Goal: Communication & Community: Participate in discussion

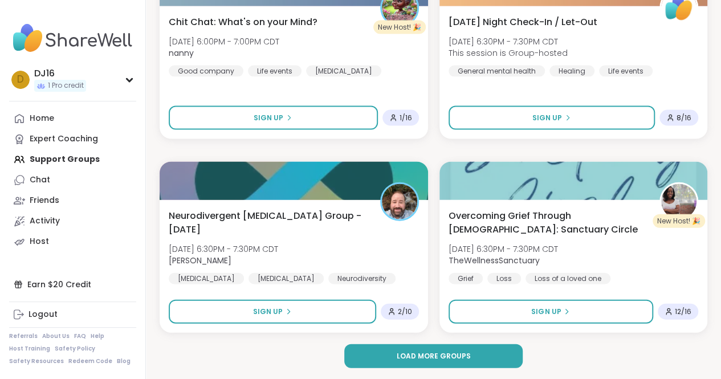
click at [59, 155] on div "Home Expert Coaching Support Groups Chat Friends Activity Host" at bounding box center [72, 180] width 127 height 144
click at [58, 162] on div "Home Expert Coaching Support Groups Chat Friends Activity Host" at bounding box center [72, 180] width 127 height 144
click at [55, 141] on div "Expert Coaching" at bounding box center [64, 138] width 68 height 11
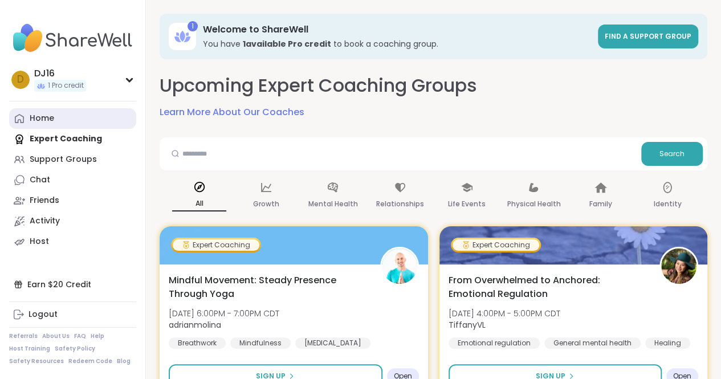
click at [61, 119] on link "Home" at bounding box center [72, 118] width 127 height 21
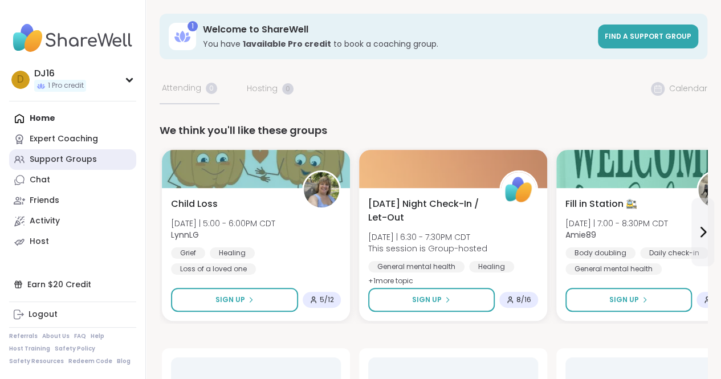
click at [68, 160] on div "Support Groups" at bounding box center [63, 159] width 67 height 11
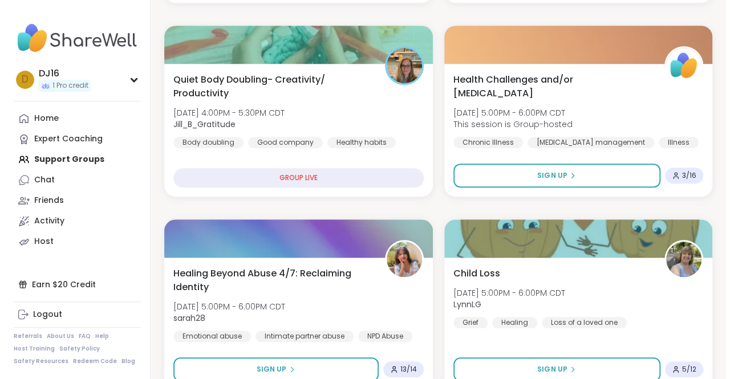
scroll to position [399, 0]
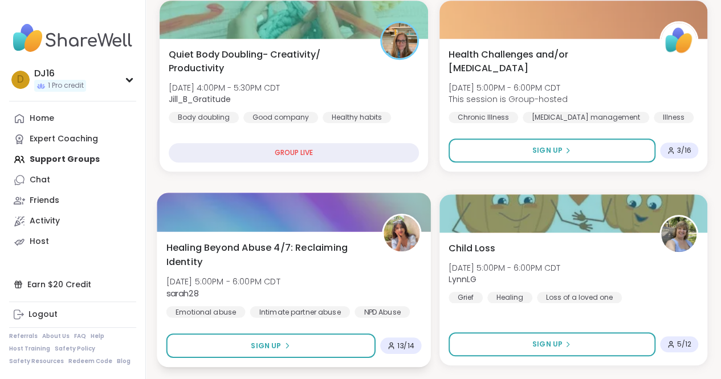
click at [359, 291] on div "Healing Beyond Abuse 4/7: Reclaiming Identity [DATE] 5:00PM - 6:00PM CDT sarah2…" at bounding box center [293, 279] width 255 height 77
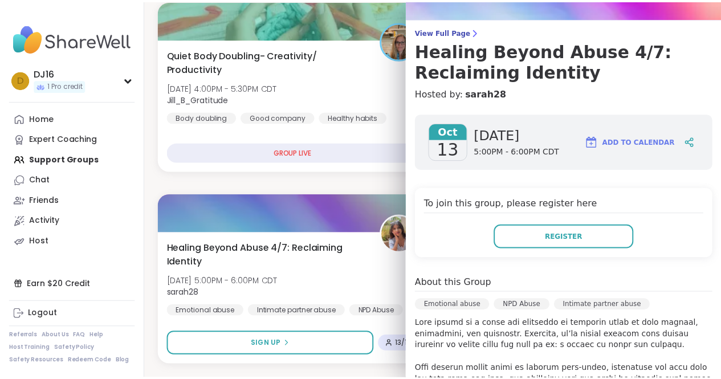
scroll to position [285, 0]
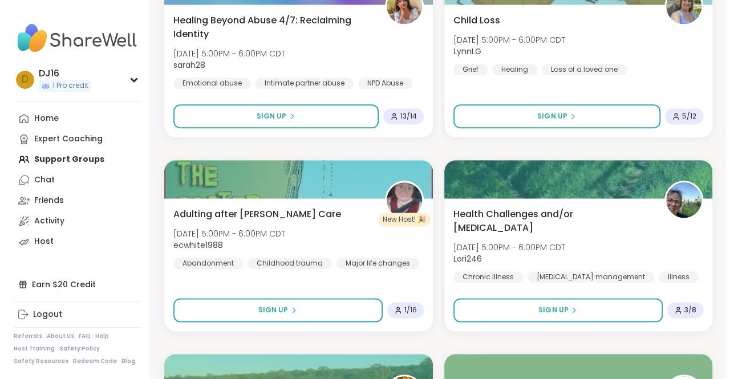
scroll to position [513, 0]
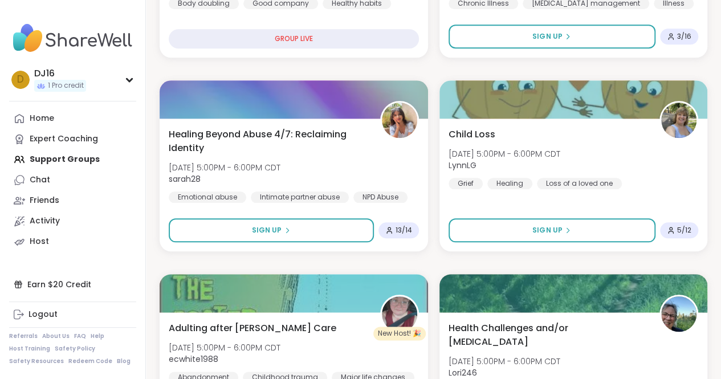
click at [361, 184] on div "Healing Beyond Abuse 4/7: Reclaiming Identity [DATE] 5:00PM - 6:00PM CDT sarah2…" at bounding box center [294, 165] width 250 height 75
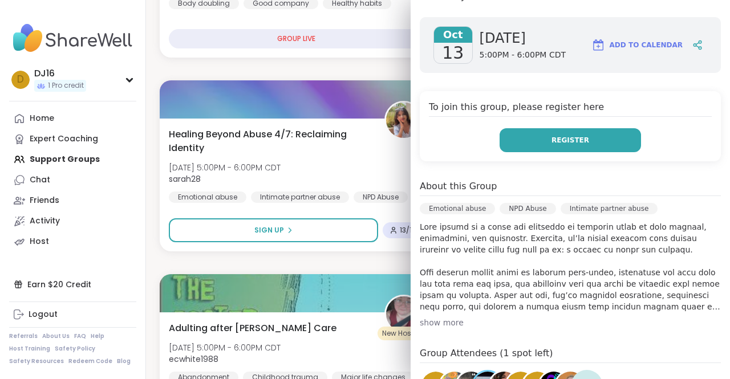
scroll to position [171, 0]
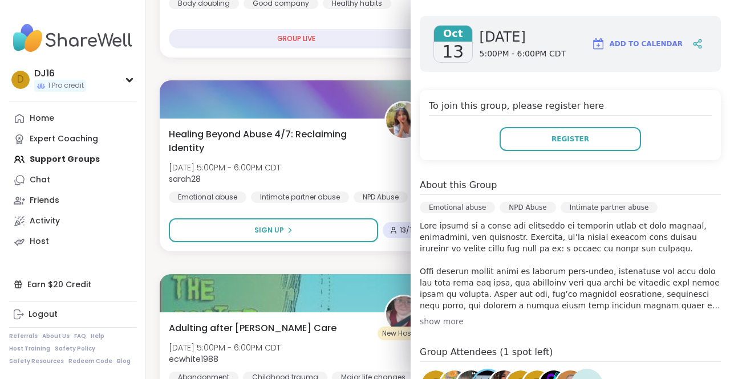
click at [432, 321] on div "show more" at bounding box center [569, 321] width 301 height 11
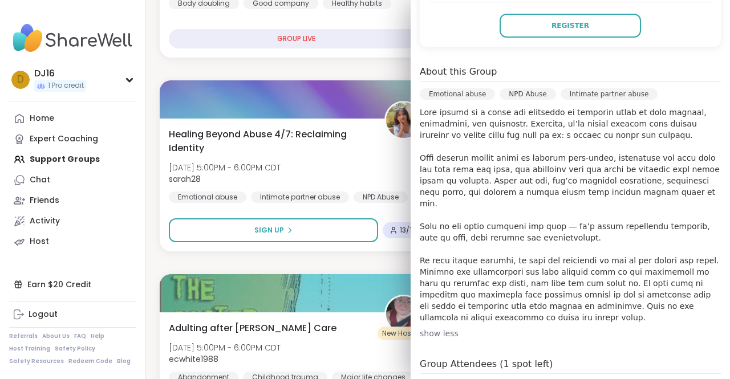
scroll to position [285, 0]
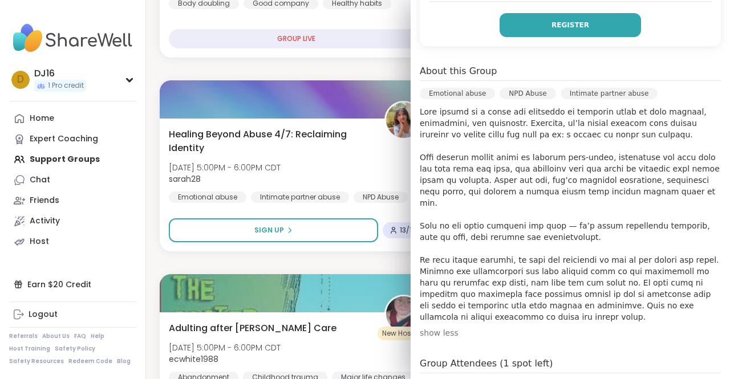
click at [573, 31] on button "Register" at bounding box center [569, 25] width 141 height 24
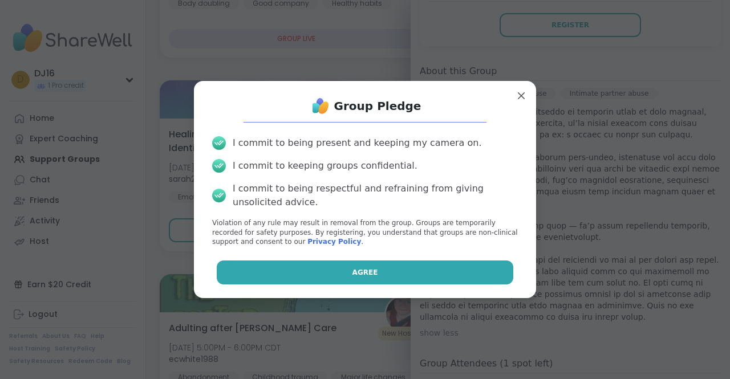
click at [440, 273] on button "Agree" at bounding box center [365, 272] width 297 height 24
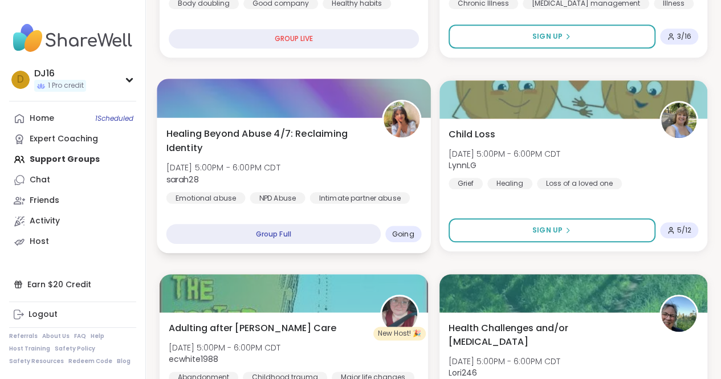
click at [343, 167] on div "Healing Beyond Abuse 4/7: Reclaiming Identity [DATE] 5:00PM - 6:00PM CDT sarah2…" at bounding box center [293, 165] width 255 height 77
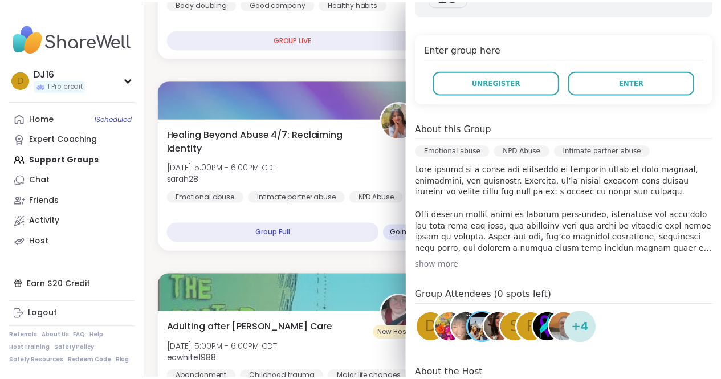
scroll to position [0, 0]
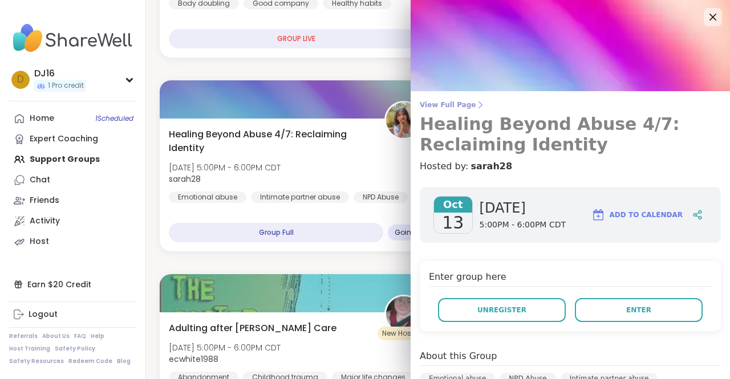
click at [475, 106] on icon at bounding box center [479, 104] width 9 height 9
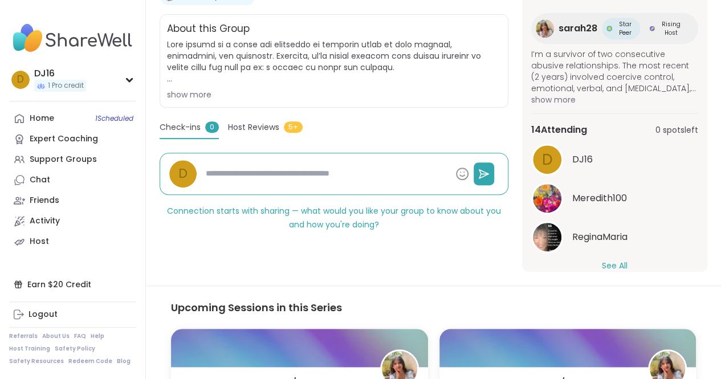
scroll to position [131, 0]
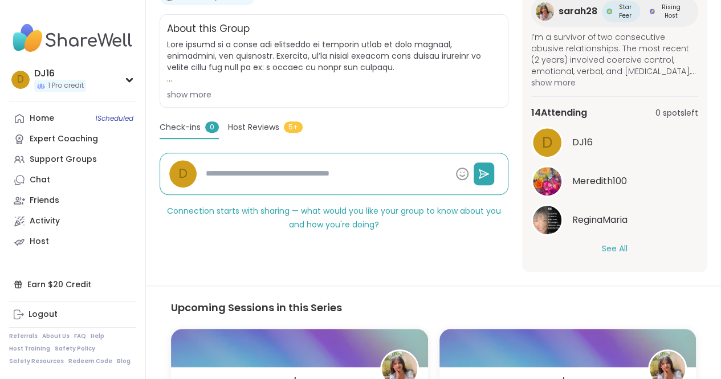
click at [613, 251] on button "See All" at bounding box center [615, 249] width 26 height 12
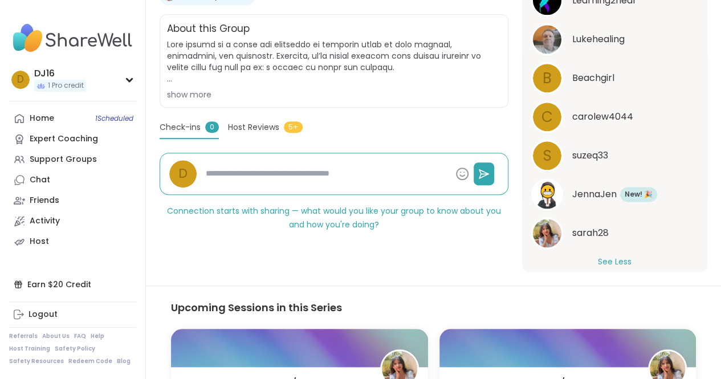
scroll to position [557, 0]
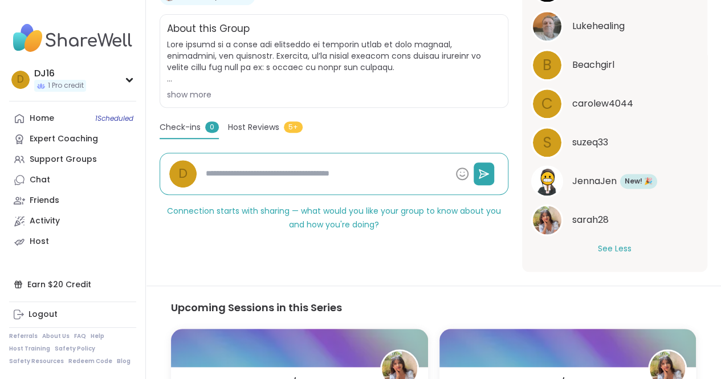
click at [604, 221] on span "sarah28" at bounding box center [590, 220] width 36 height 14
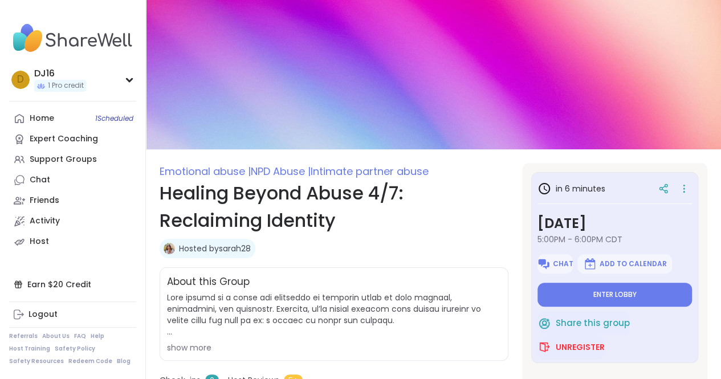
scroll to position [57, 0]
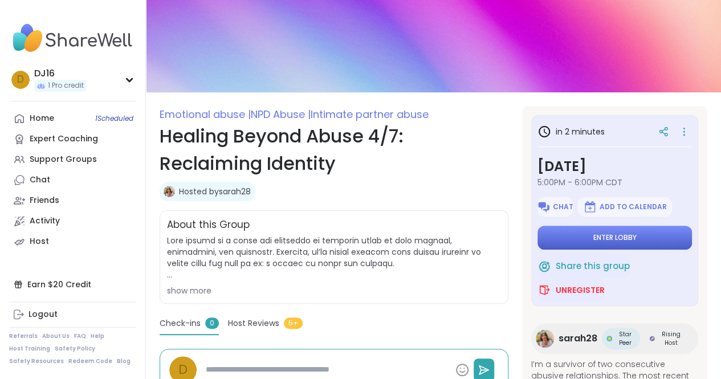
click at [577, 237] on button "Enter lobby" at bounding box center [614, 238] width 154 height 24
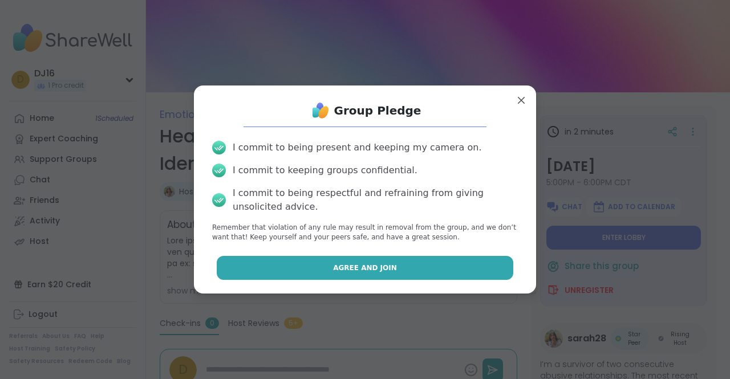
click at [413, 271] on button "Agree and Join" at bounding box center [365, 268] width 297 height 24
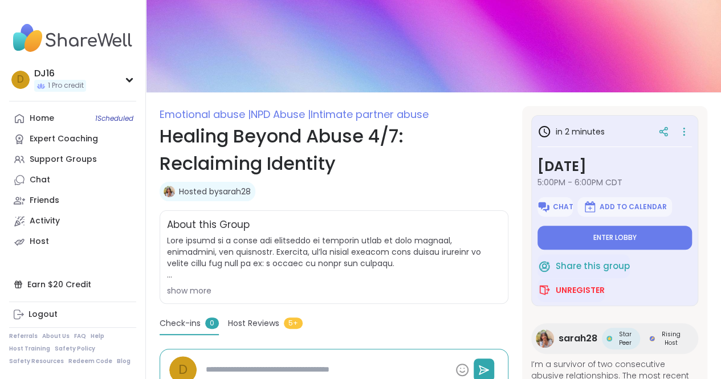
type textarea "*"
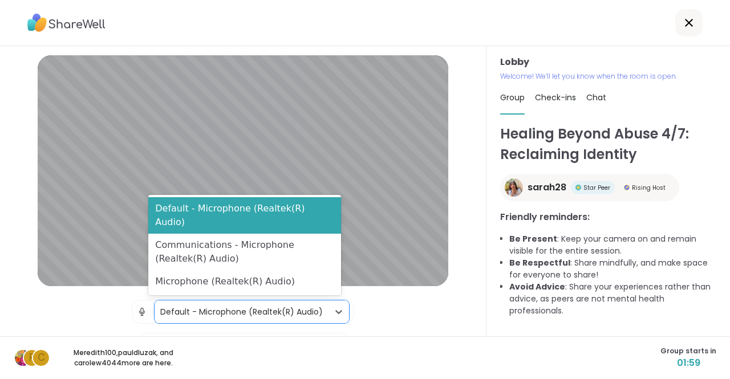
click at [305, 311] on div "Default - Microphone (Realtek(R) Audio)" at bounding box center [241, 312] width 162 height 12
click at [305, 315] on div "Default - Microphone (Realtek(R) Audio)" at bounding box center [241, 312] width 162 height 12
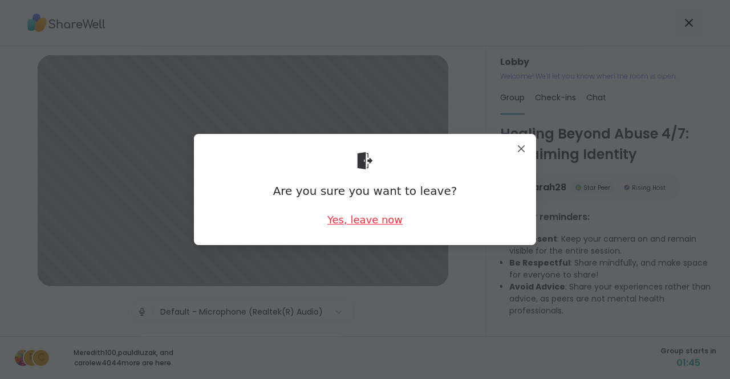
click at [337, 219] on div "Yes, leave now" at bounding box center [364, 220] width 75 height 14
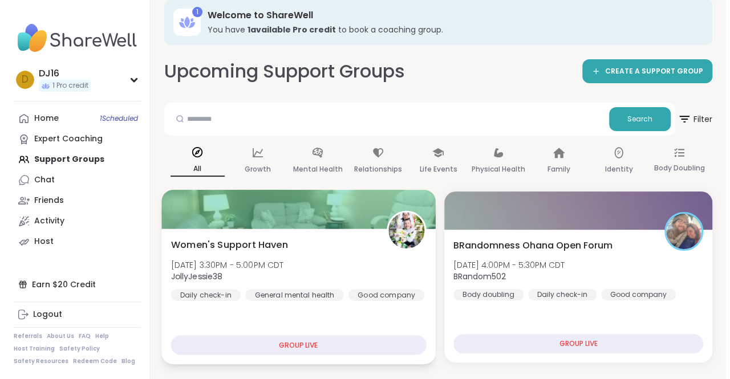
scroll to position [57, 0]
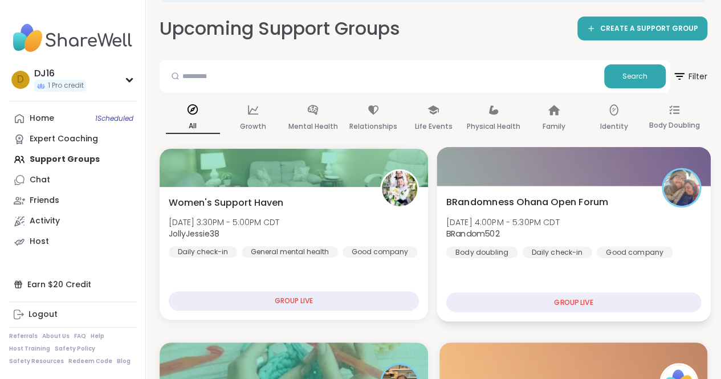
click at [549, 232] on span "BRandom502" at bounding box center [502, 233] width 113 height 11
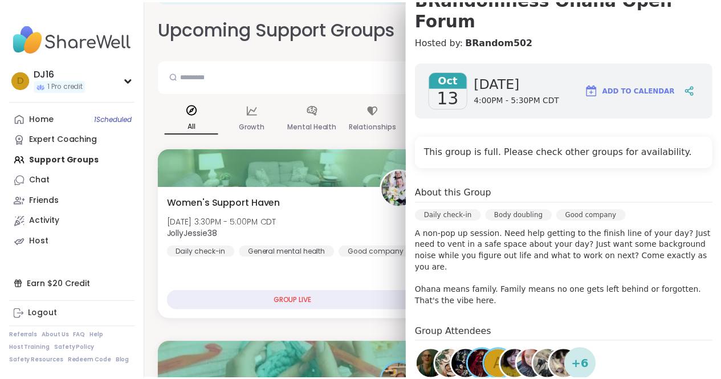
scroll to position [171, 0]
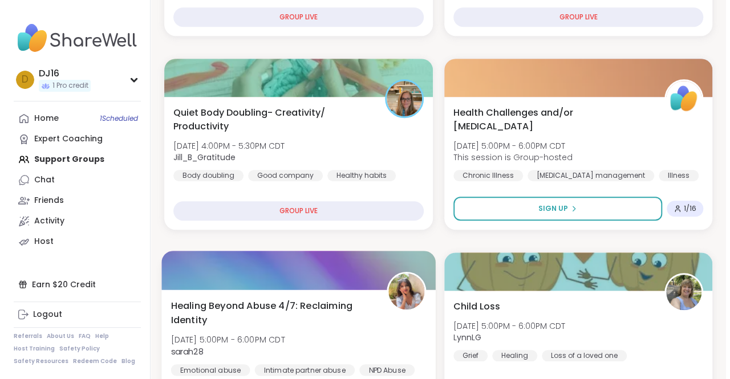
scroll to position [342, 0]
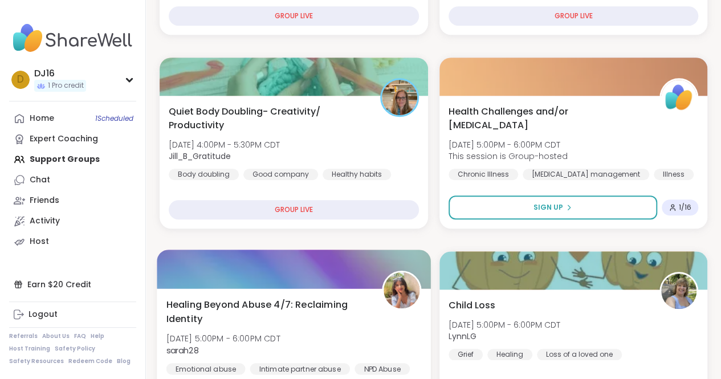
click at [283, 315] on span "Healing Beyond Abuse 4/7: Reclaiming Identity" at bounding box center [267, 312] width 202 height 28
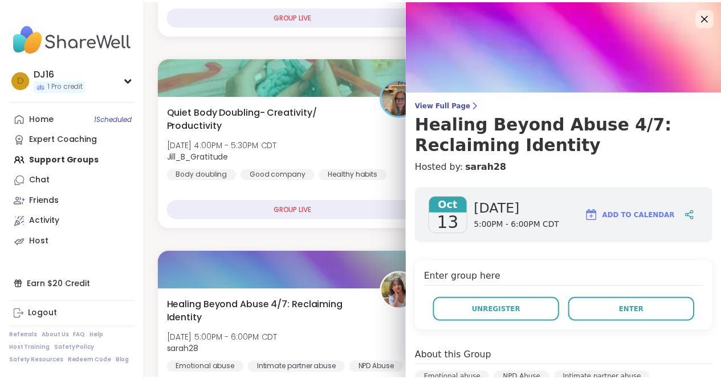
scroll to position [369, 0]
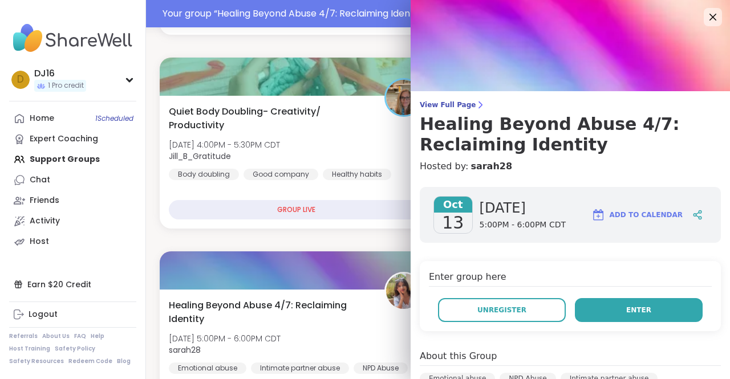
click at [597, 306] on button "Enter" at bounding box center [639, 310] width 128 height 24
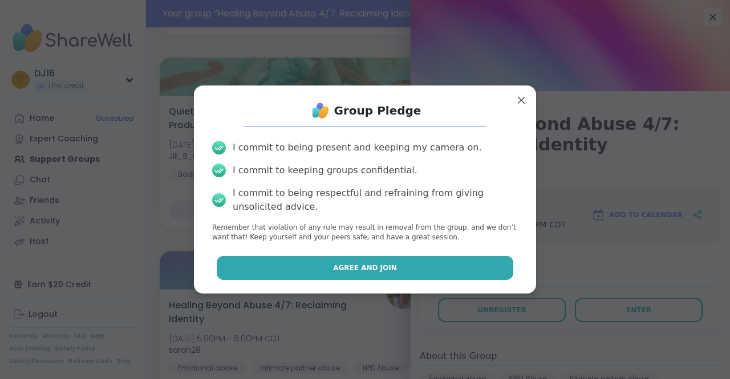
click at [458, 275] on button "Agree and Join" at bounding box center [365, 268] width 297 height 24
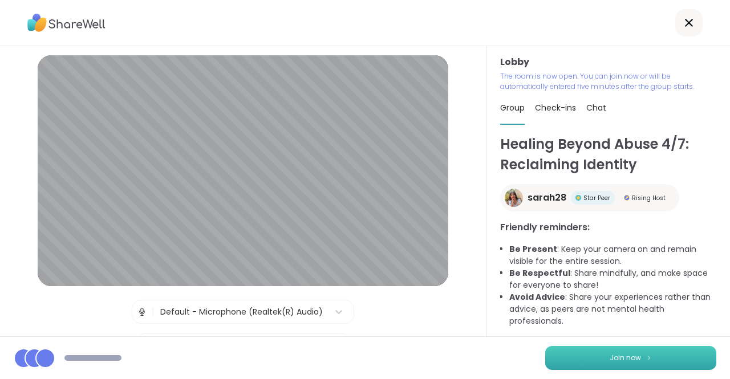
click at [671, 353] on button "Join now" at bounding box center [630, 358] width 171 height 24
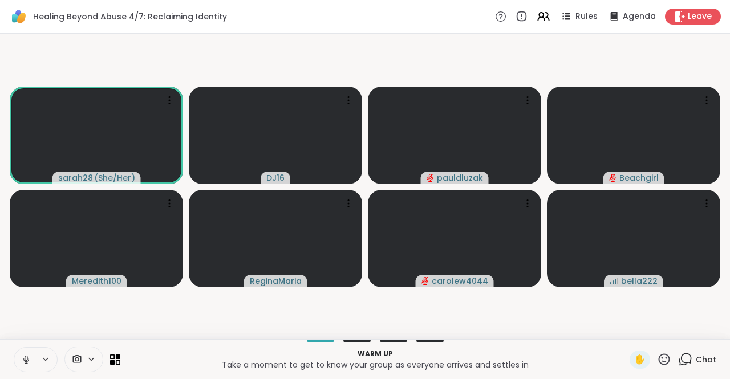
click at [27, 360] on icon at bounding box center [26, 360] width 10 height 10
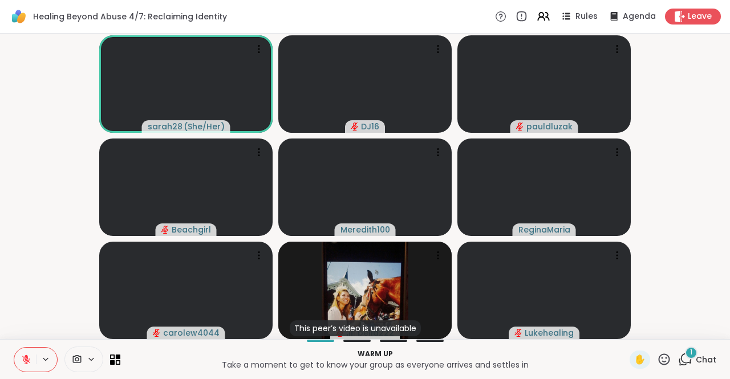
click at [690, 355] on span "1" at bounding box center [691, 353] width 2 height 10
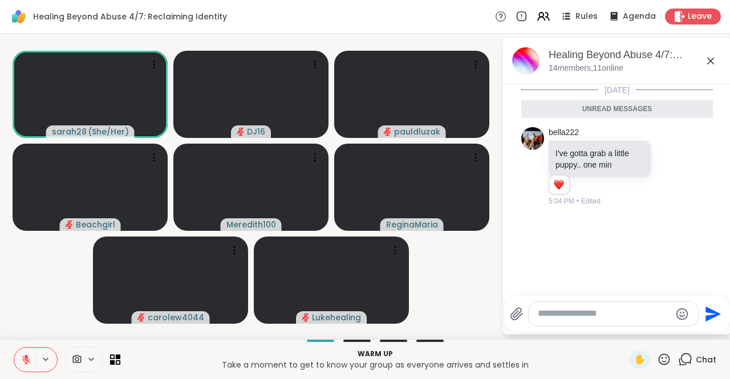
click at [711, 58] on icon at bounding box center [710, 61] width 14 height 14
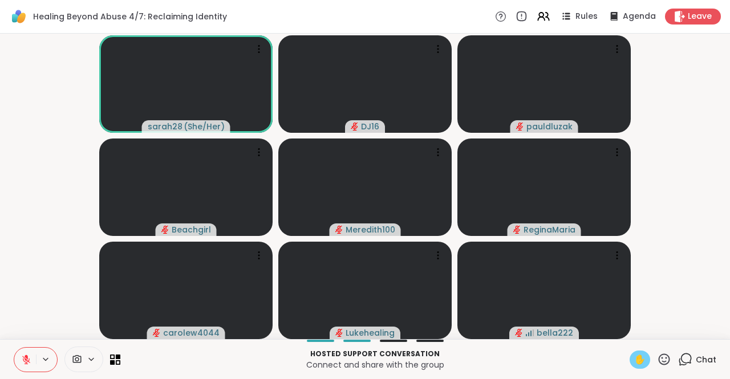
click at [634, 356] on span "✋" at bounding box center [639, 360] width 11 height 14
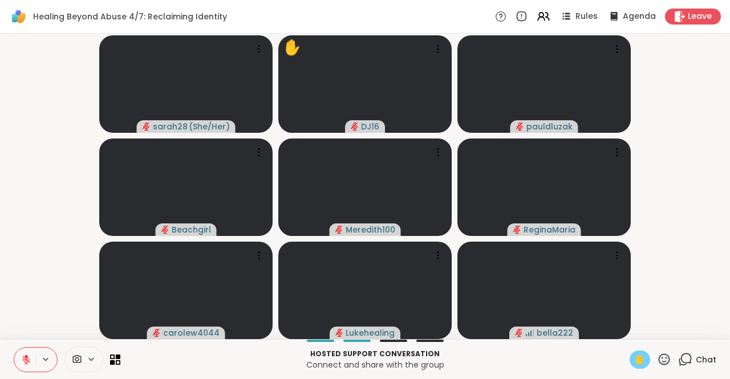
click at [19, 355] on button at bounding box center [25, 360] width 22 height 24
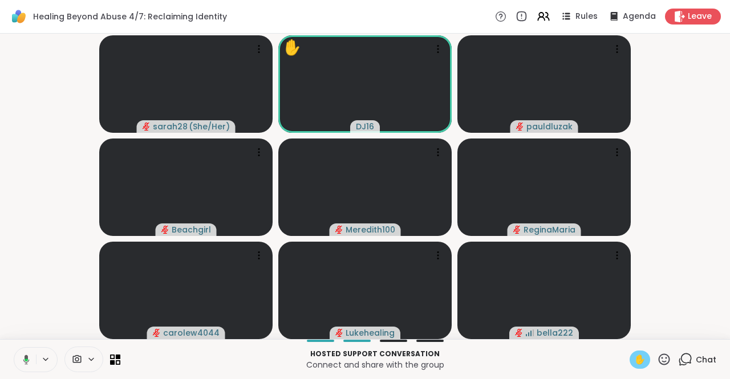
click at [634, 361] on span "✋" at bounding box center [639, 360] width 11 height 14
click at [30, 355] on button at bounding box center [24, 360] width 23 height 24
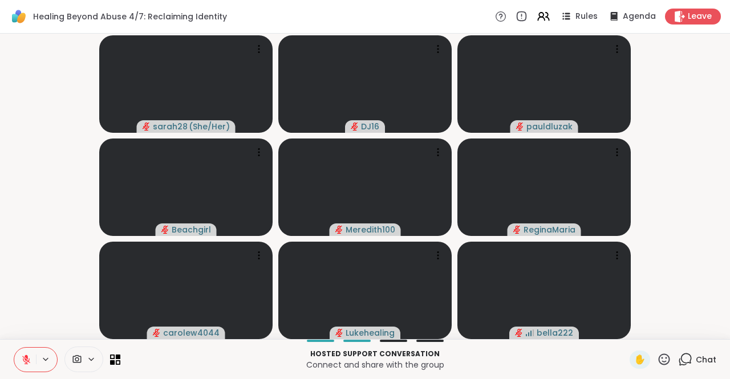
click at [25, 354] on button at bounding box center [25, 360] width 22 height 24
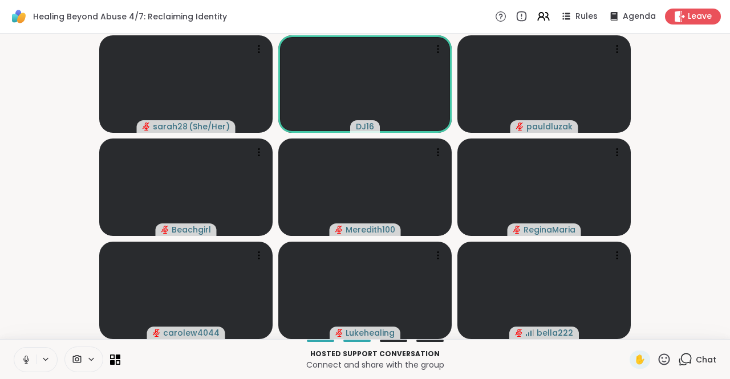
click at [24, 353] on button at bounding box center [25, 360] width 22 height 24
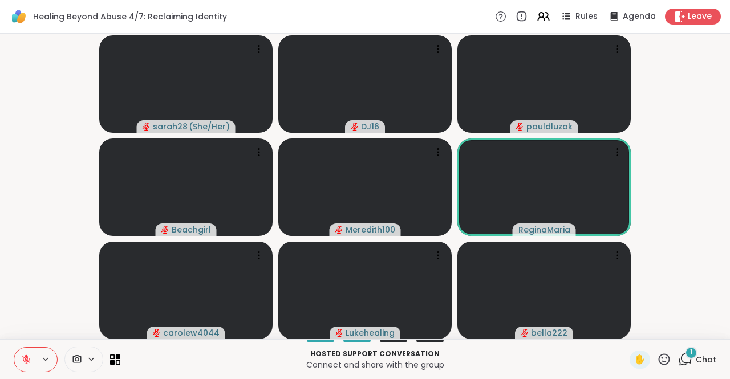
click at [691, 341] on div "Hosted support conversation Connect and share with the group ✋ 1 Chat" at bounding box center [365, 359] width 730 height 40
click at [695, 355] on span "Chat" at bounding box center [705, 359] width 21 height 11
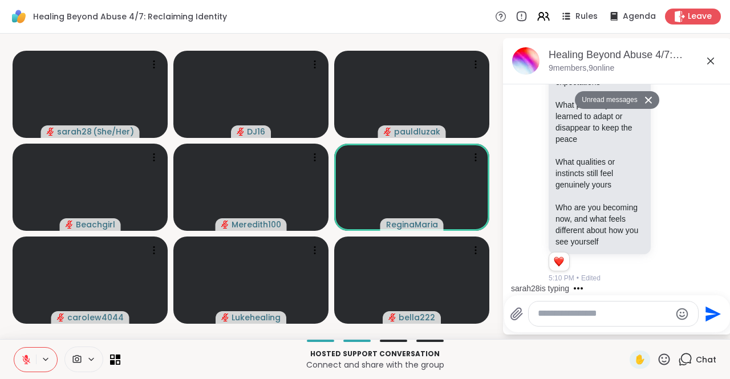
scroll to position [727, 0]
click at [714, 64] on icon at bounding box center [710, 61] width 14 height 14
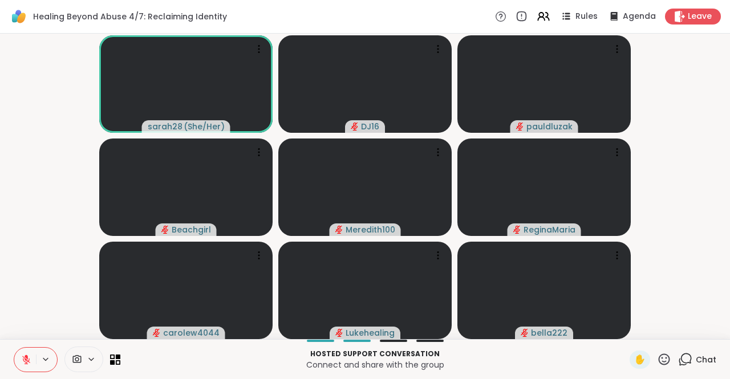
click at [688, 351] on div "Chat" at bounding box center [697, 360] width 38 height 18
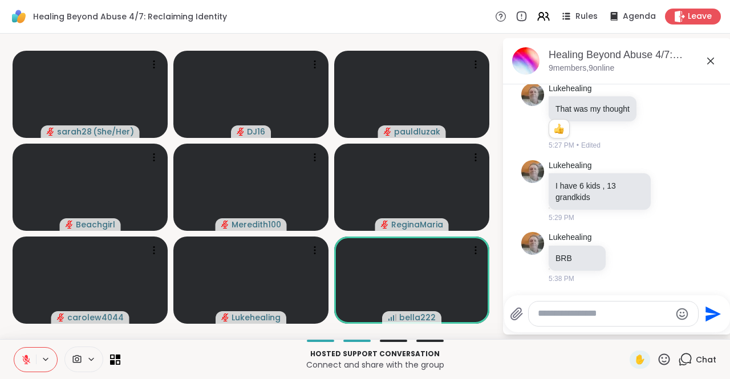
scroll to position [1044, 0]
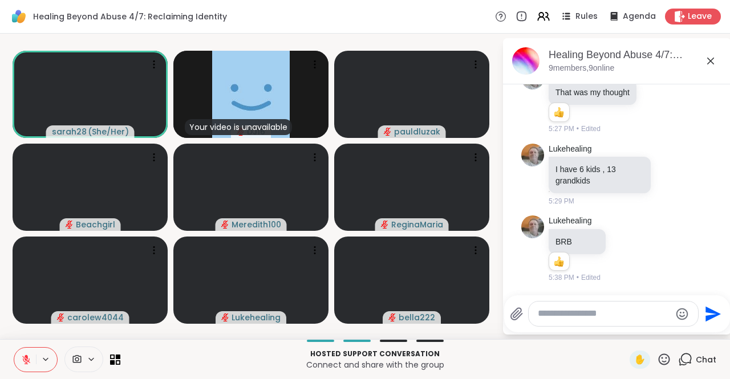
click at [309, 18] on div "Healing Beyond Abuse 4/7: Reclaiming Identity Rules Agenda Leave" at bounding box center [365, 17] width 730 height 34
click at [290, 20] on div "Healing Beyond Abuse 4/7: Reclaiming Identity Rules Agenda Leave" at bounding box center [365, 17] width 730 height 34
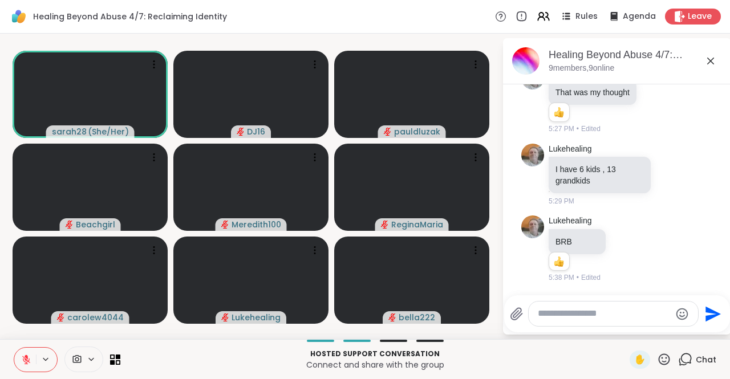
click at [716, 62] on icon at bounding box center [710, 61] width 14 height 14
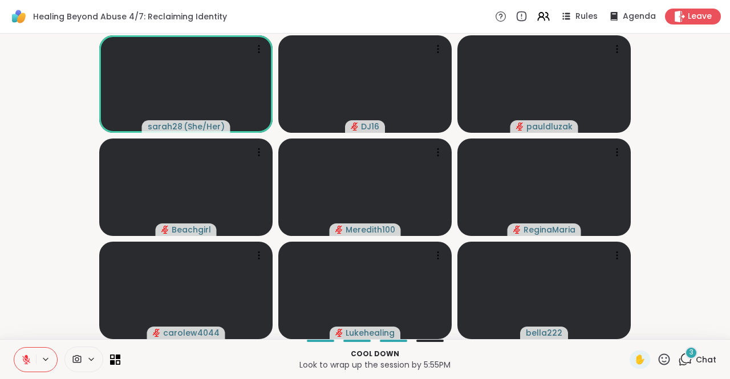
click at [685, 354] on div "3" at bounding box center [691, 353] width 13 height 13
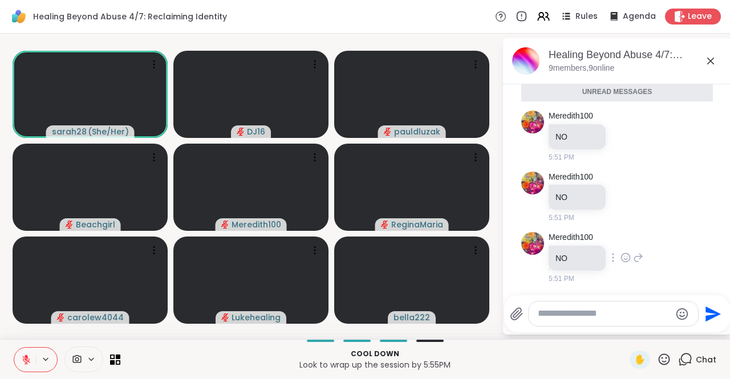
scroll to position [1253, 0]
click at [707, 64] on icon at bounding box center [710, 61] width 7 height 7
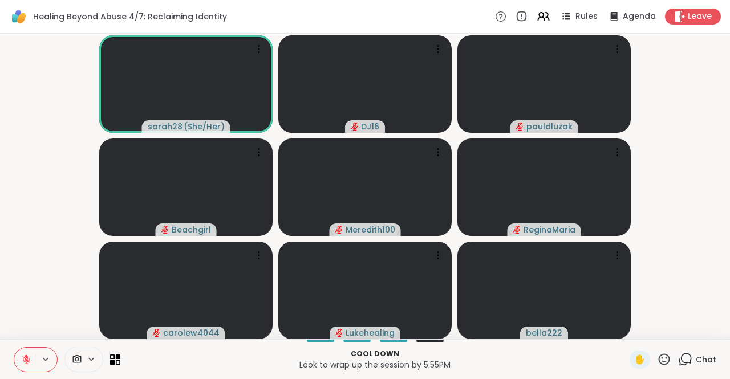
click at [657, 357] on icon at bounding box center [664, 359] width 14 height 14
click at [625, 332] on span "❤️" at bounding box center [630, 330] width 11 height 14
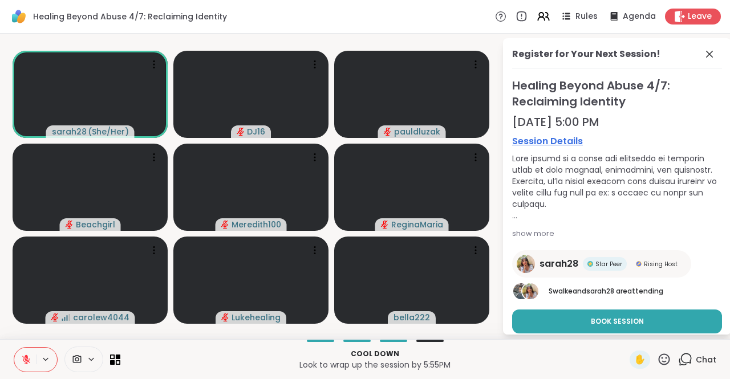
click at [702, 51] on icon at bounding box center [709, 54] width 14 height 14
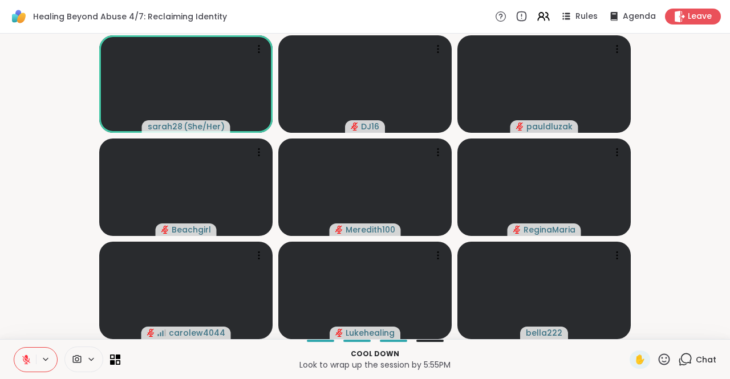
click at [681, 364] on icon at bounding box center [685, 359] width 14 height 14
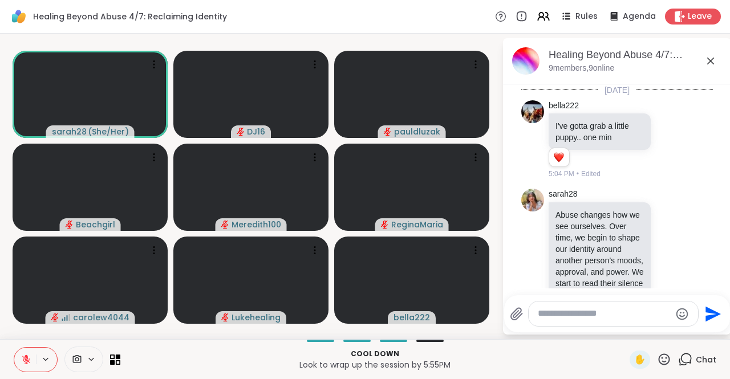
scroll to position [1214, 0]
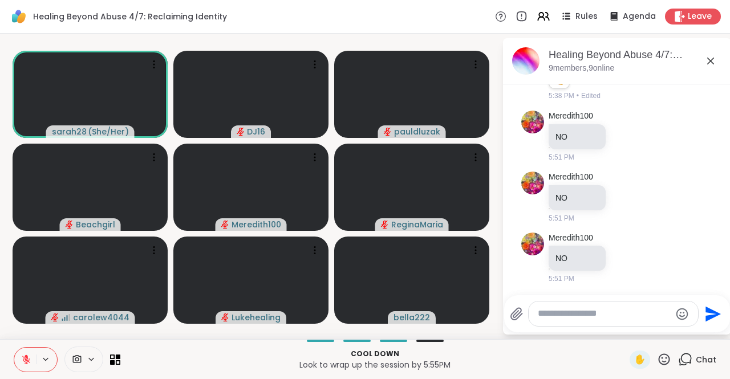
click at [613, 311] on textarea "Type your message" at bounding box center [603, 314] width 133 height 12
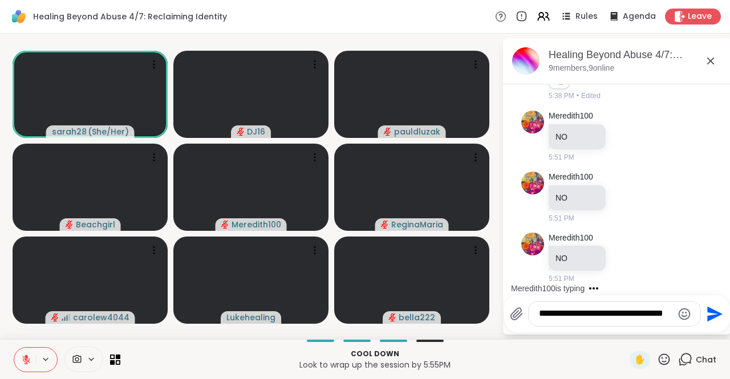
scroll to position [1286, 0]
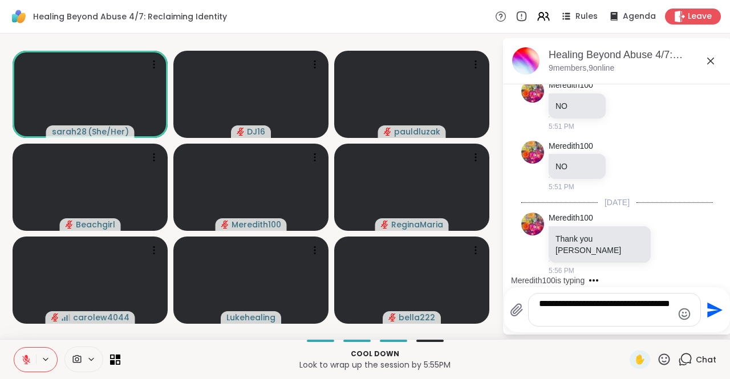
type textarea "**********"
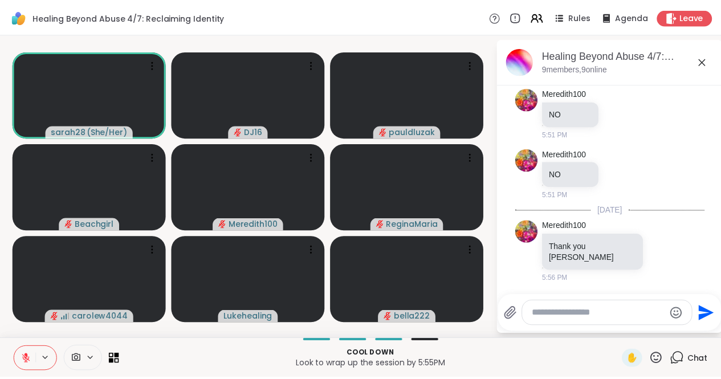
scroll to position [1358, 0]
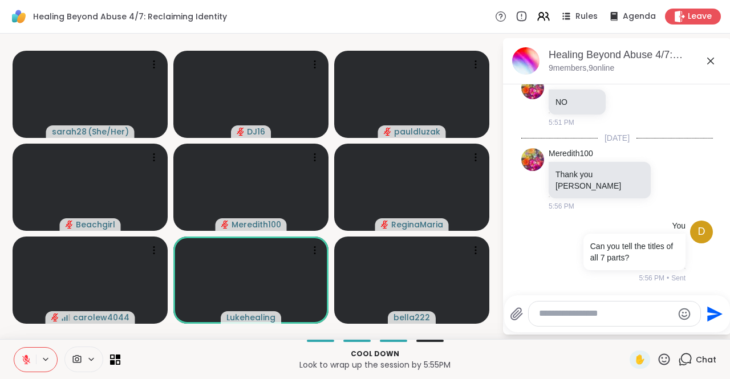
click at [711, 58] on icon at bounding box center [710, 61] width 14 height 14
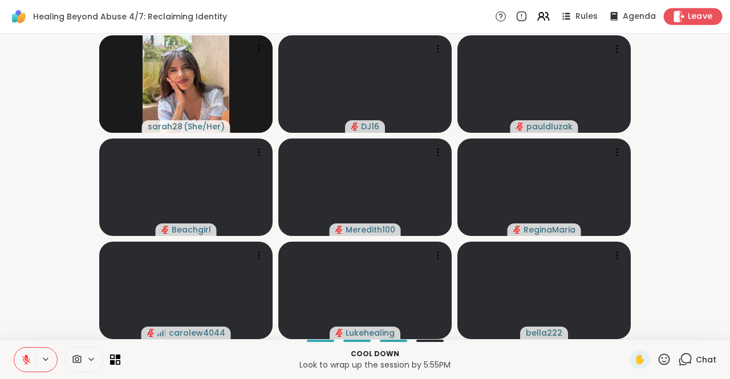
click at [702, 18] on span "Leave" at bounding box center [699, 17] width 25 height 12
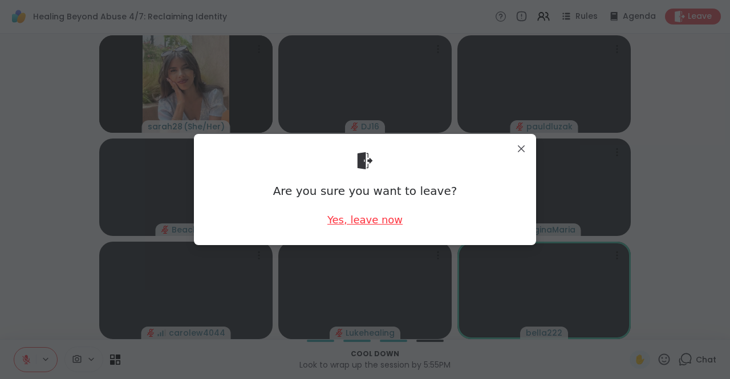
click at [370, 217] on div "Yes, leave now" at bounding box center [364, 220] width 75 height 14
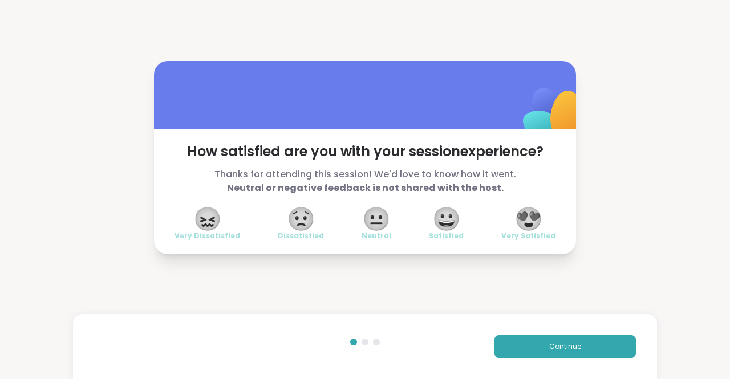
click at [532, 229] on span "😍" at bounding box center [528, 219] width 28 height 21
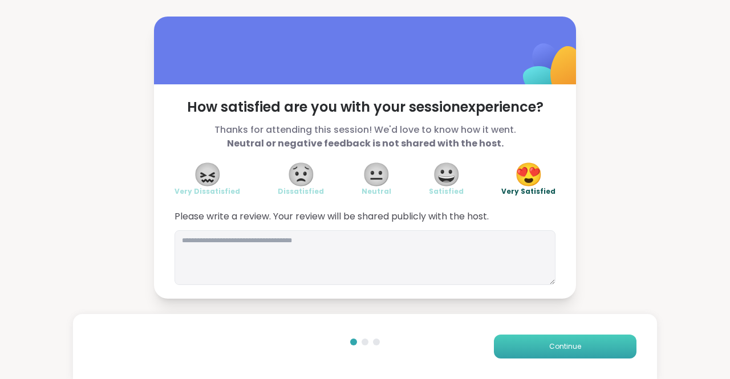
click at [534, 353] on button "Continue" at bounding box center [565, 347] width 142 height 24
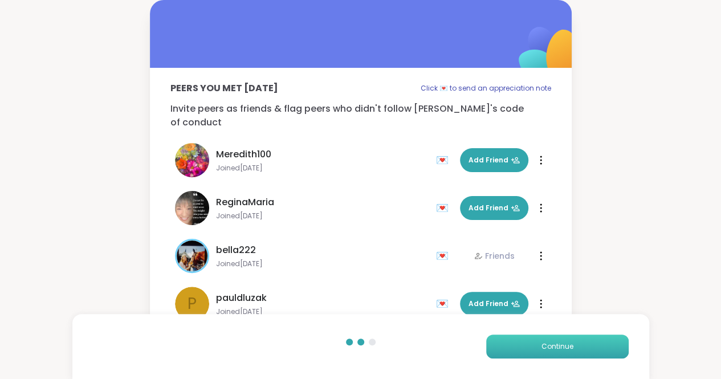
click at [534, 353] on button "Continue" at bounding box center [557, 347] width 142 height 24
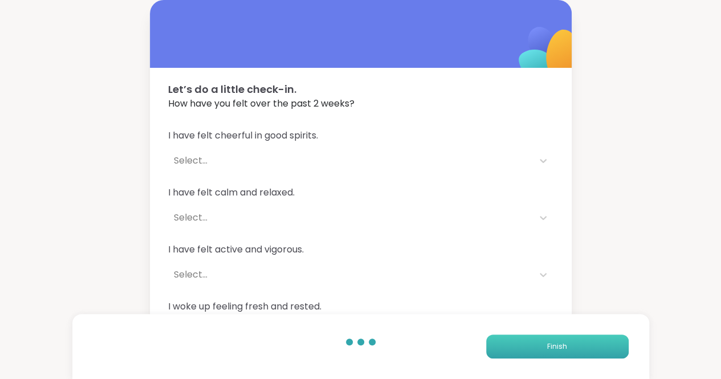
click at [534, 353] on button "Finish" at bounding box center [557, 347] width 142 height 24
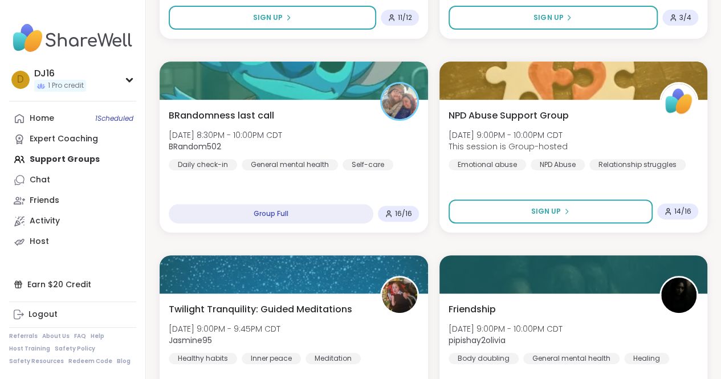
scroll to position [2280, 0]
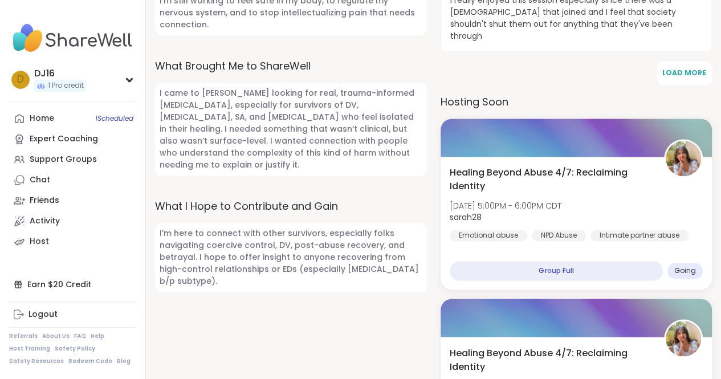
scroll to position [741, 0]
